Goal: Book appointment/travel/reservation

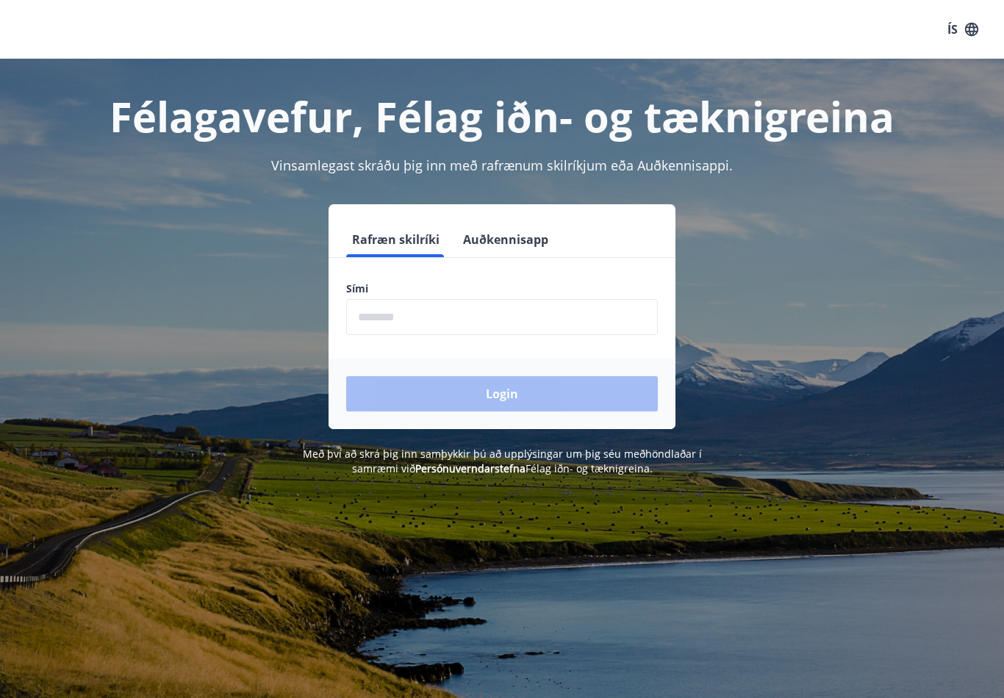
click at [431, 320] on input "phone" at bounding box center [502, 317] width 312 height 36
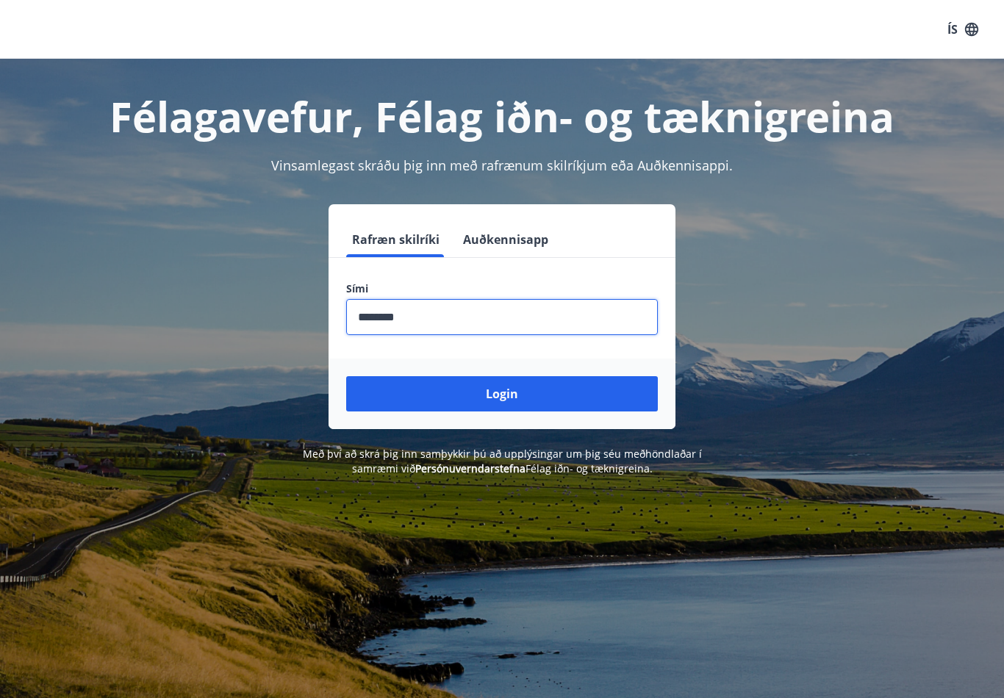
type input "********"
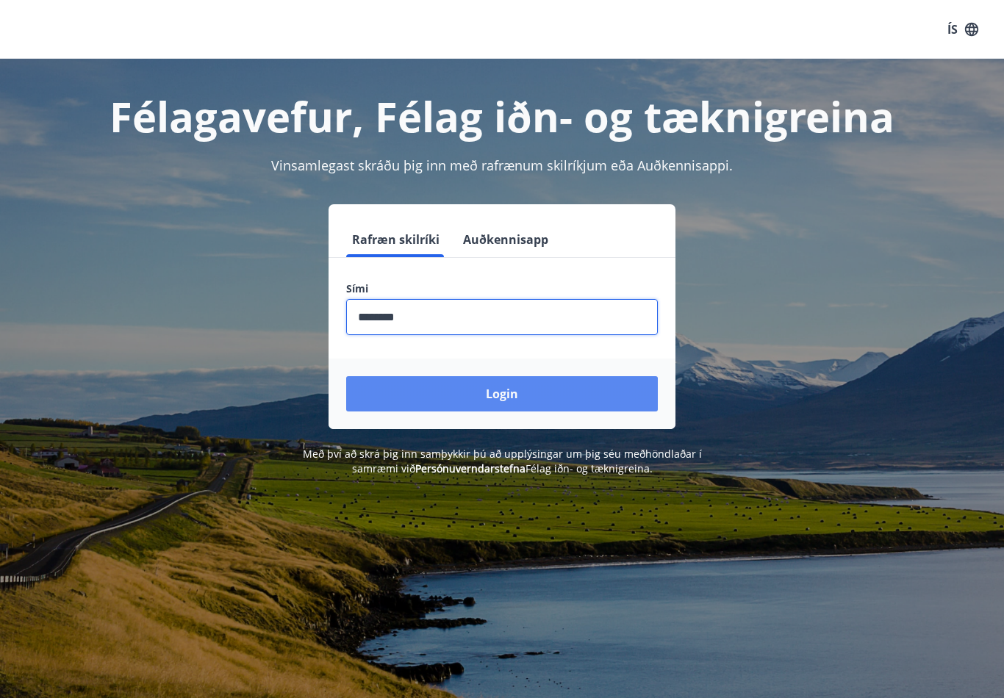
click at [506, 403] on button "Login" at bounding box center [502, 393] width 312 height 35
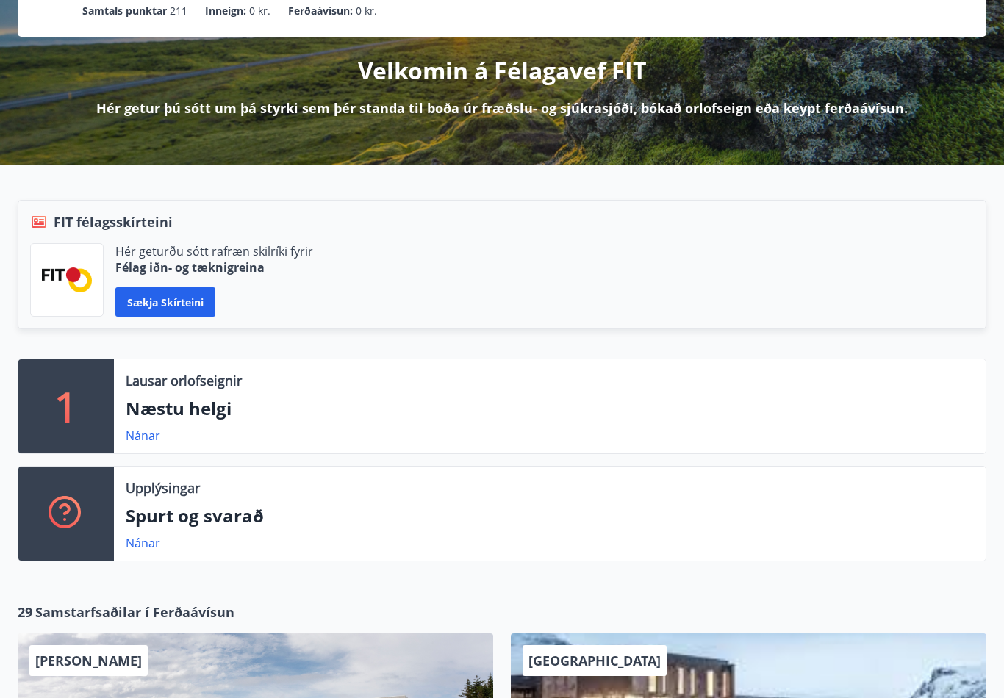
scroll to position [150, 0]
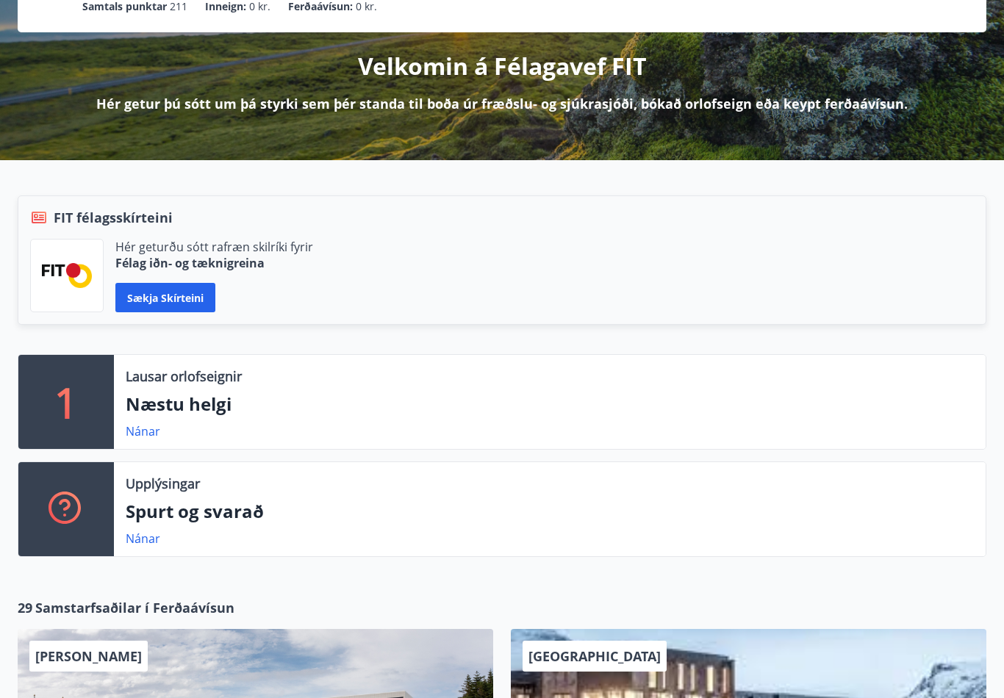
click at [195, 413] on p "Næstu helgi" at bounding box center [550, 404] width 848 height 25
click at [148, 438] on link "Nánar" at bounding box center [143, 431] width 35 height 16
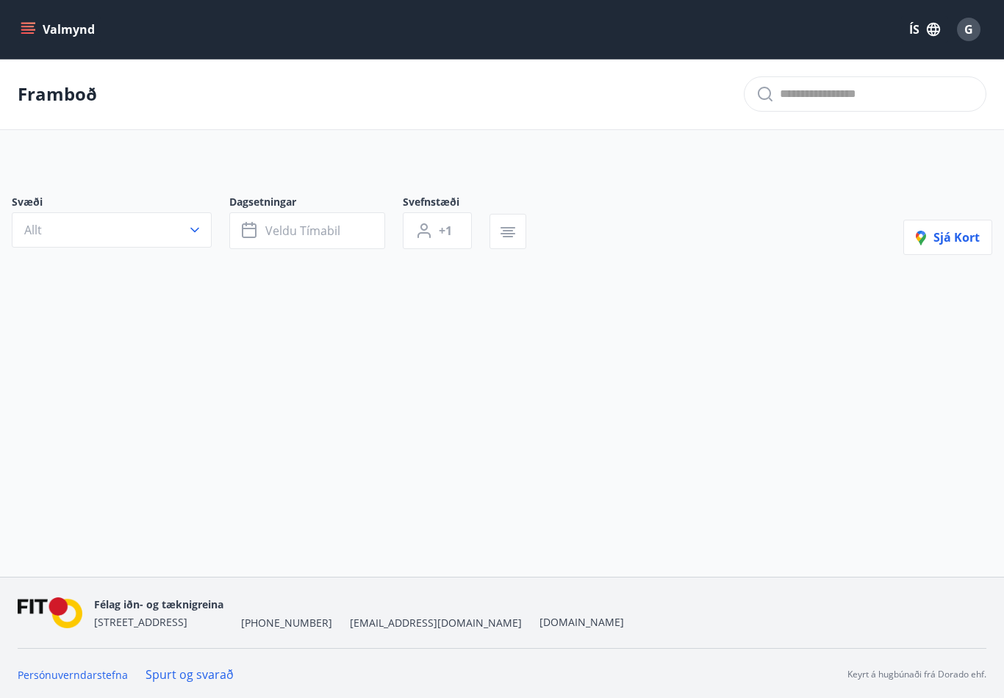
type input "*"
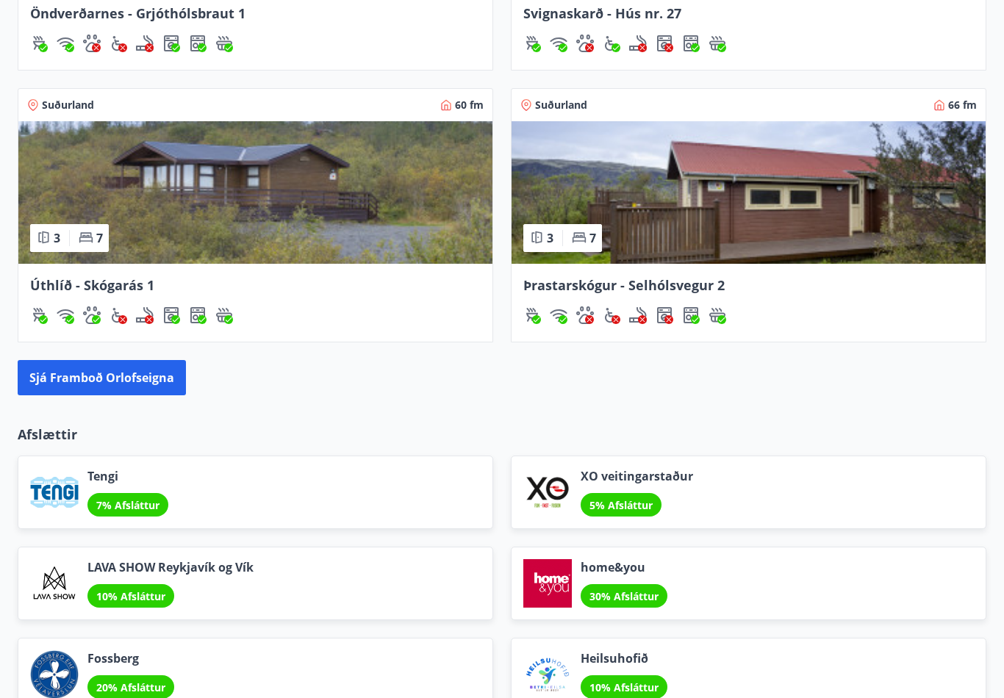
scroll to position [1437, 0]
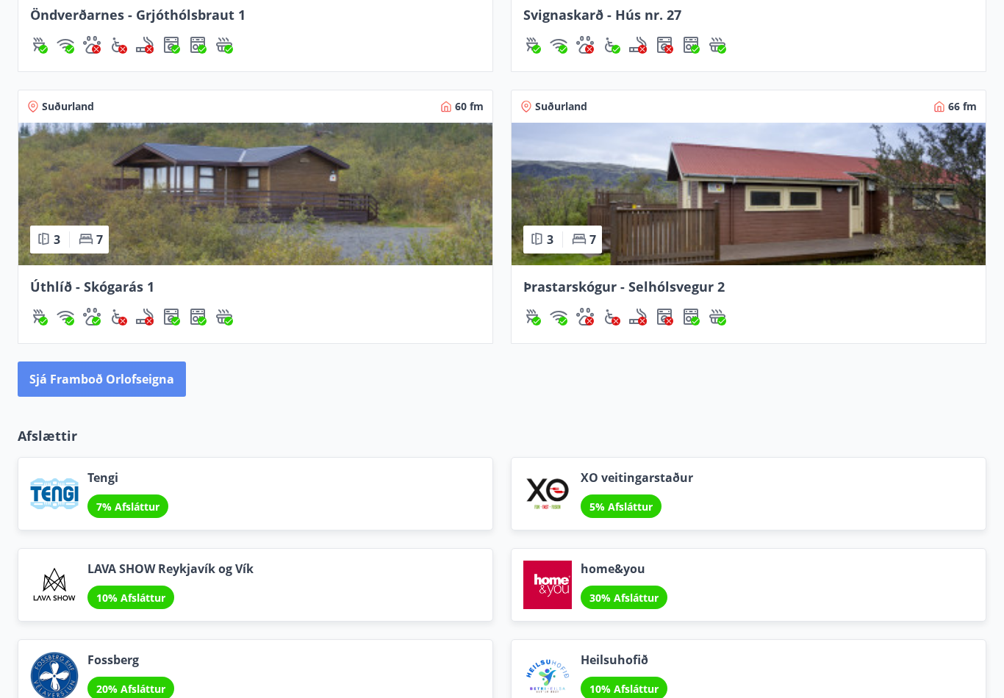
click at [148, 387] on button "Sjá framboð orlofseigna" at bounding box center [102, 379] width 168 height 35
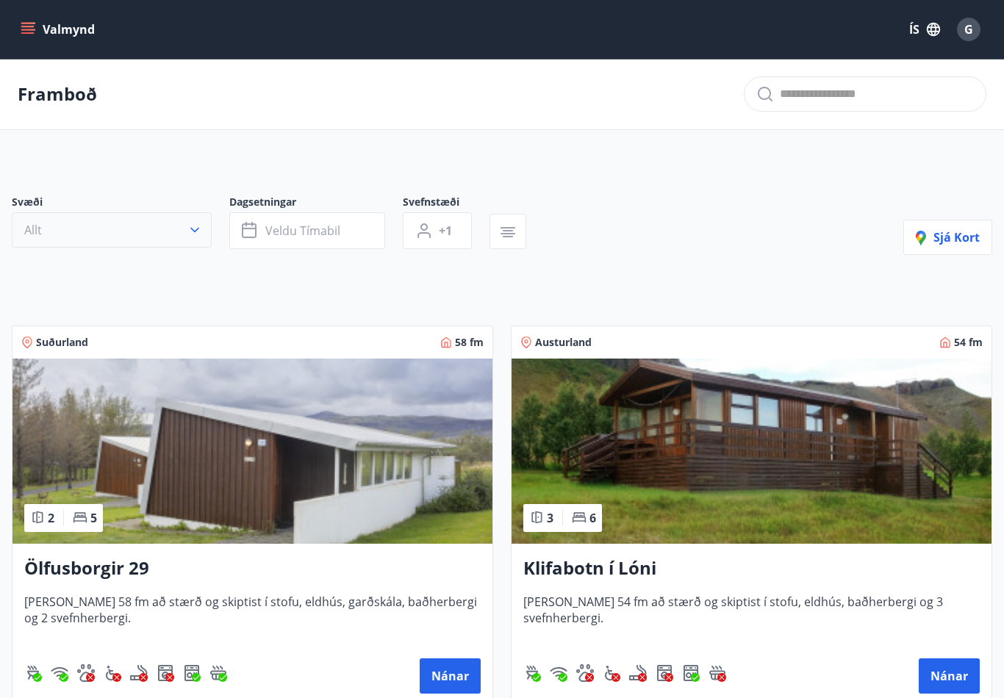
click at [198, 236] on icon "button" at bounding box center [194, 230] width 15 height 15
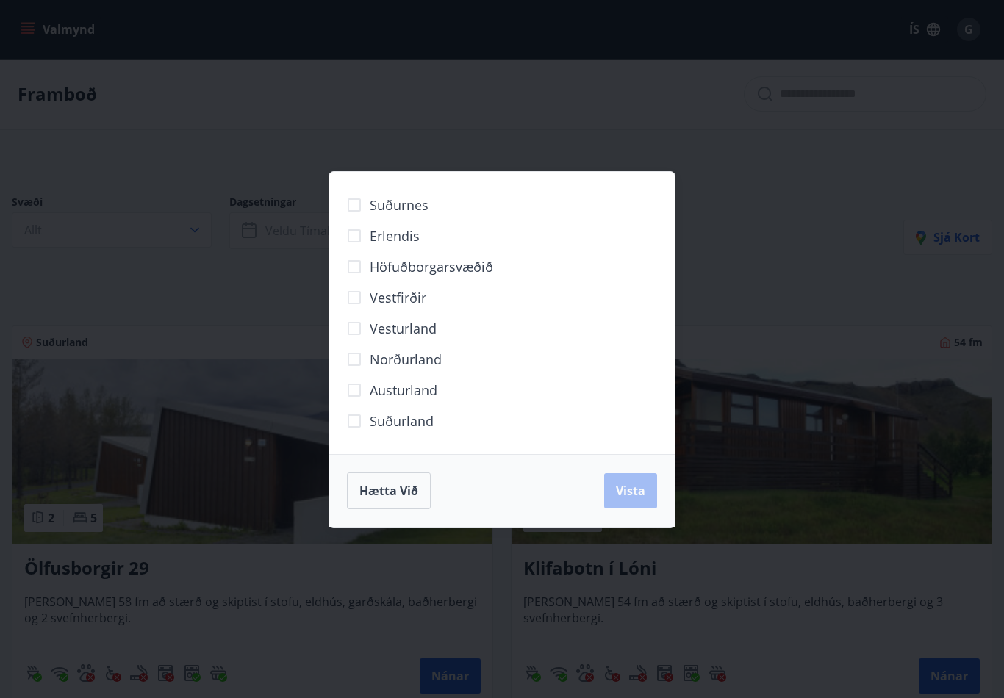
click at [407, 369] on span "Norðurland" at bounding box center [406, 359] width 72 height 19
click at [638, 499] on span "Vista" at bounding box center [630, 491] width 29 height 16
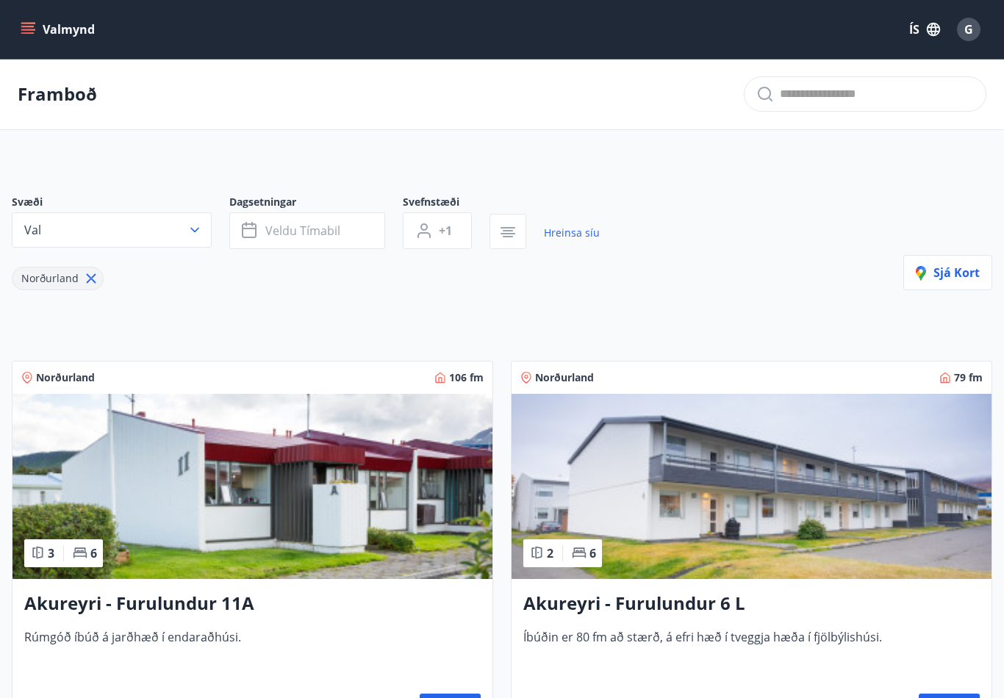
click at [74, 33] on button "Valmynd" at bounding box center [59, 29] width 83 height 26
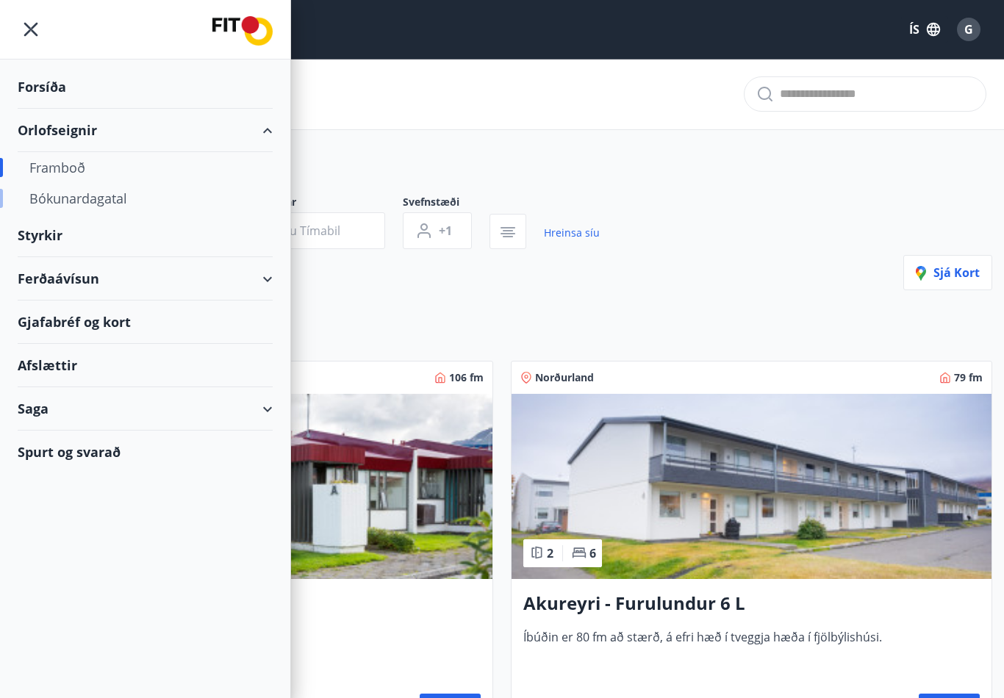
click at [119, 207] on div "Bókunardagatal" at bounding box center [144, 198] width 231 height 31
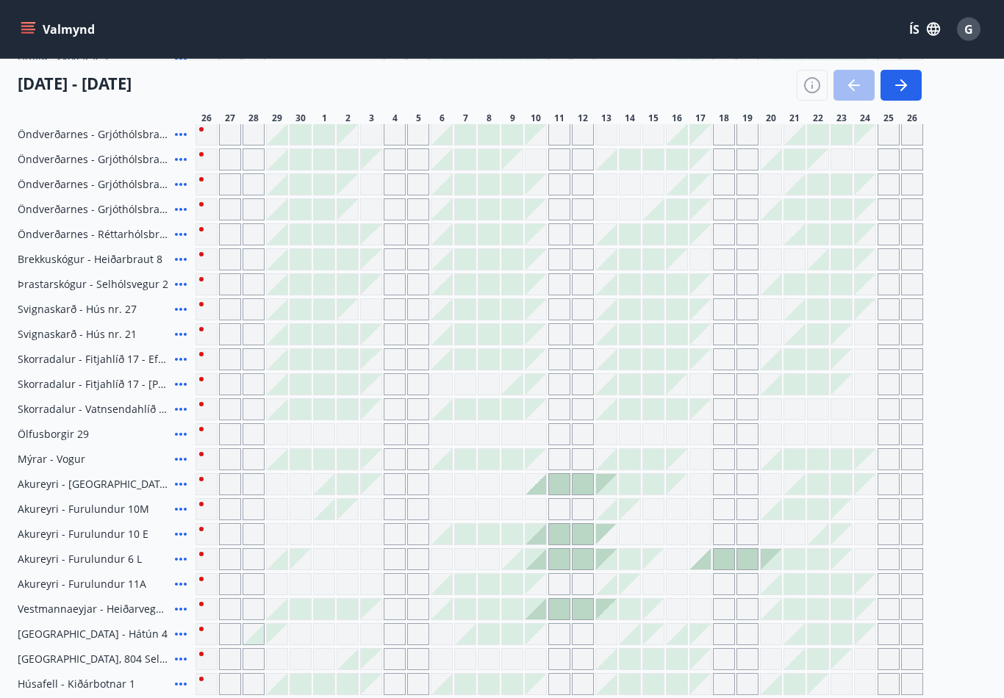
scroll to position [284, 0]
click at [541, 492] on div at bounding box center [535, 484] width 21 height 21
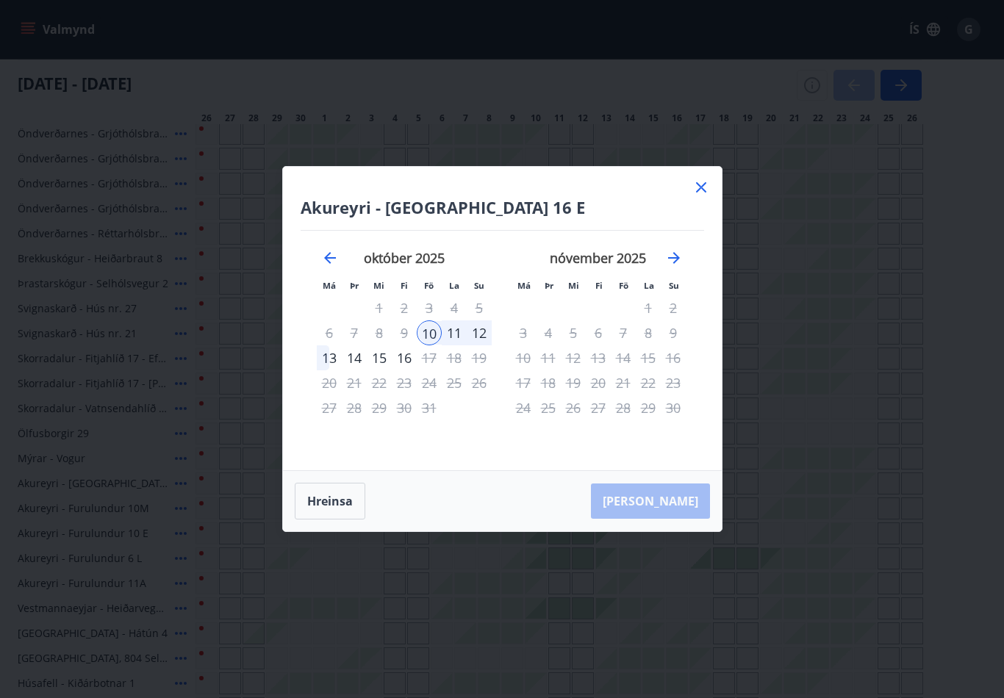
click at [703, 196] on icon at bounding box center [701, 188] width 18 height 18
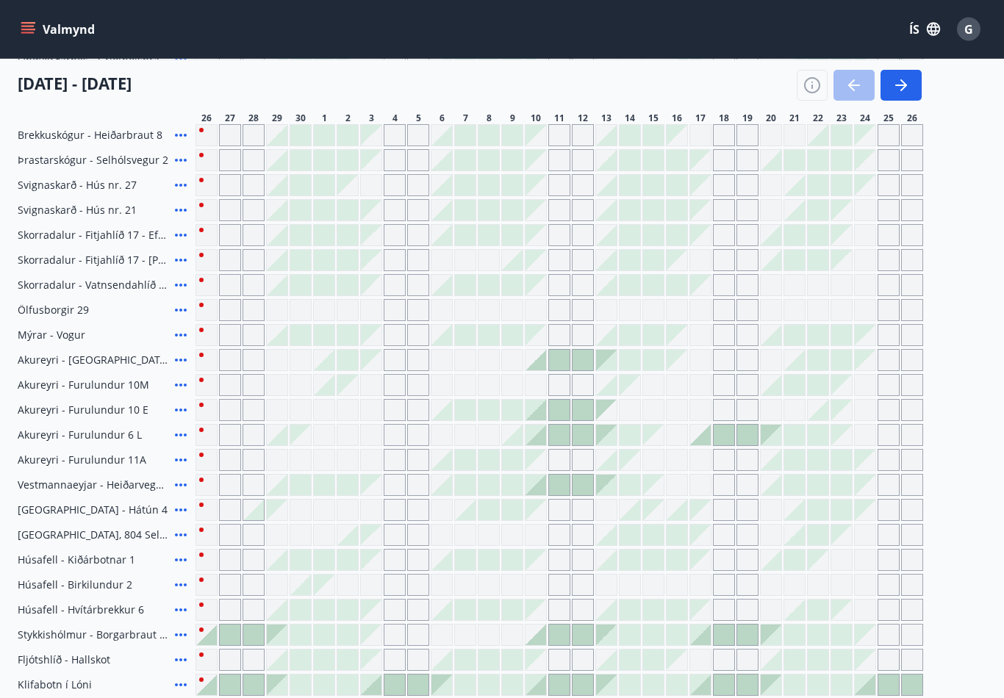
scroll to position [409, 0]
click at [302, 450] on div "Gráir dagar eru ekki bókanlegir" at bounding box center [301, 460] width 22 height 22
click at [310, 443] on div "Gráir dagar eru ekki bókanlegir" at bounding box center [300, 435] width 21 height 21
click at [957, 390] on div "Florida - Orlando Úthlíð - Skógarás 1 Úthlíð - Kóngsvegur 1 Úthlíð - Kóngsvegur…" at bounding box center [502, 297] width 968 height 797
click at [983, 34] on button "G" at bounding box center [968, 29] width 35 height 35
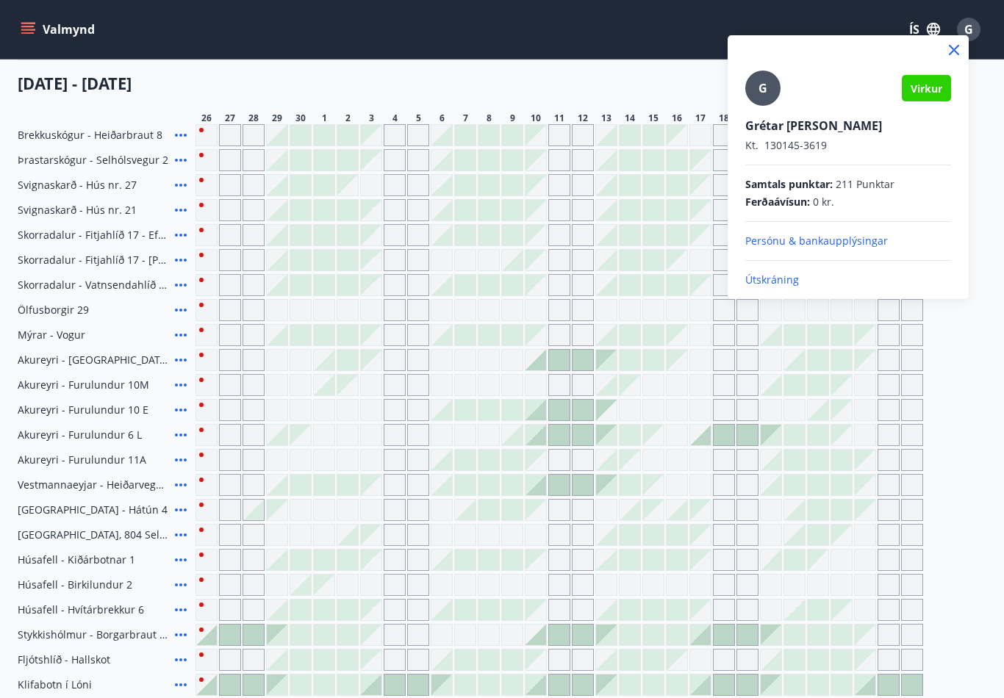
click at [777, 283] on p "Útskráning" at bounding box center [848, 280] width 206 height 15
